Goal: Information Seeking & Learning: Learn about a topic

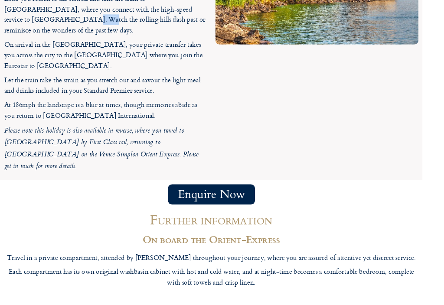
scroll to position [2534, 0]
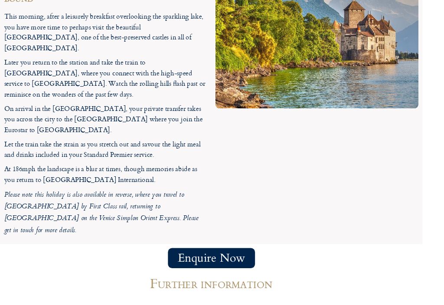
scroll to position [2459, 0]
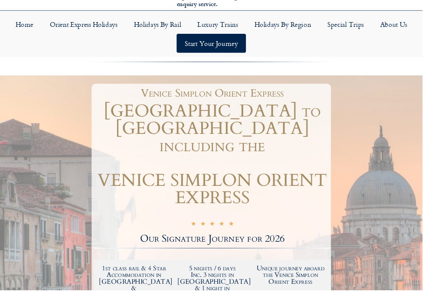
scroll to position [36, 0]
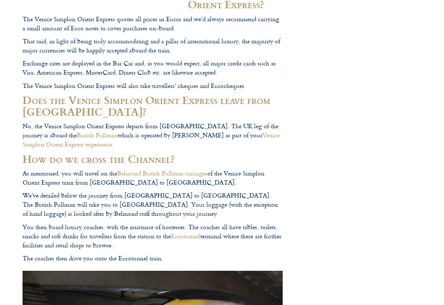
scroll to position [997, 0]
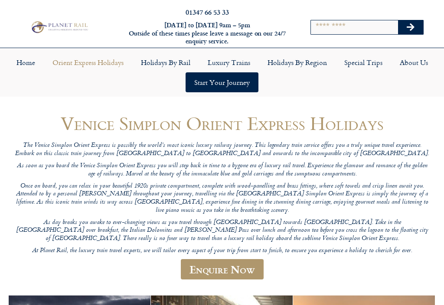
click at [18, 52] on link "Home" at bounding box center [26, 62] width 36 height 20
